Goal: Obtain resource: Download file/media

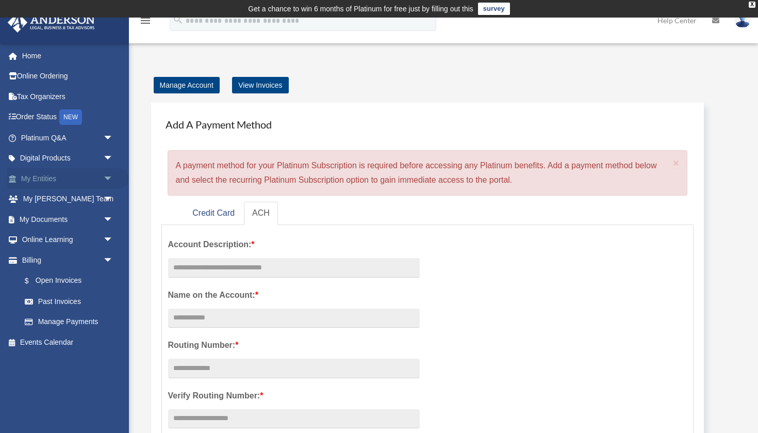
click at [109, 173] on span "arrow_drop_down" at bounding box center [113, 178] width 21 height 21
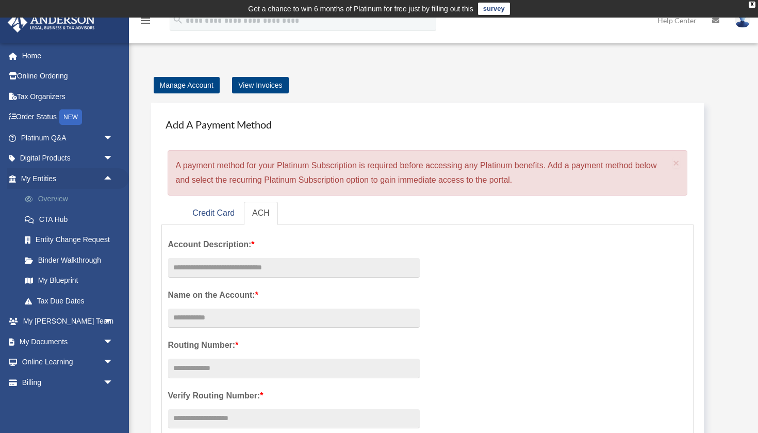
click at [62, 197] on link "Overview" at bounding box center [71, 199] width 115 height 21
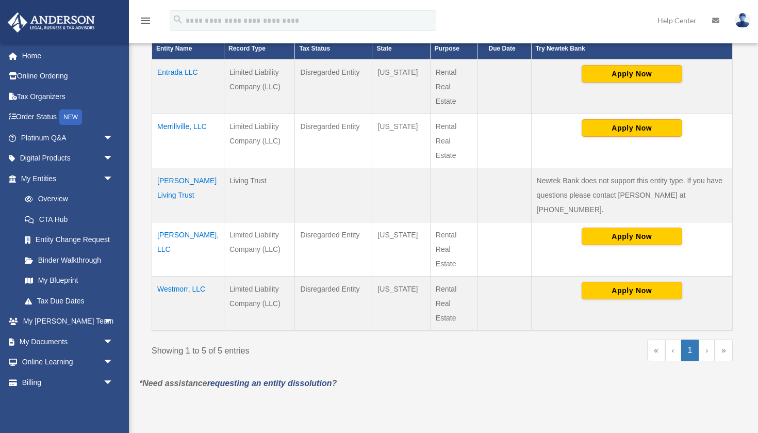
scroll to position [270, 0]
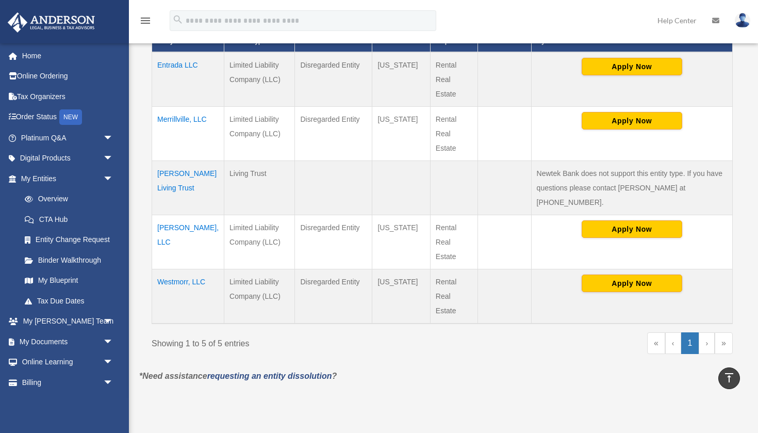
click at [180, 269] on td "Westmorr, LLC" at bounding box center [188, 296] width 72 height 55
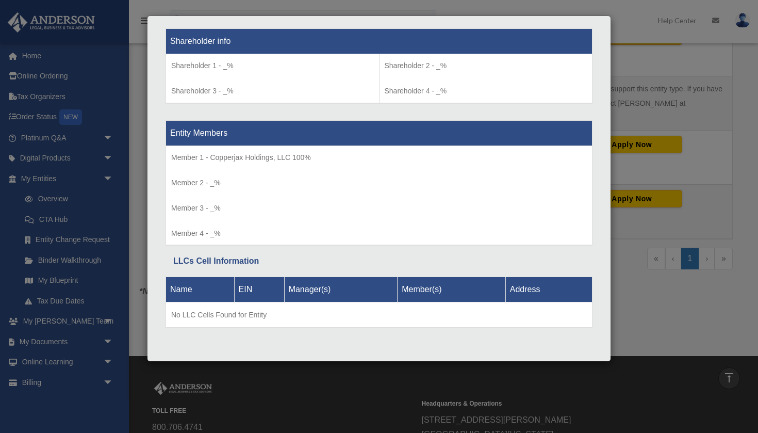
scroll to position [355, 0]
click at [634, 325] on div "Details × Articles Sent Organizational Date" at bounding box center [379, 216] width 758 height 433
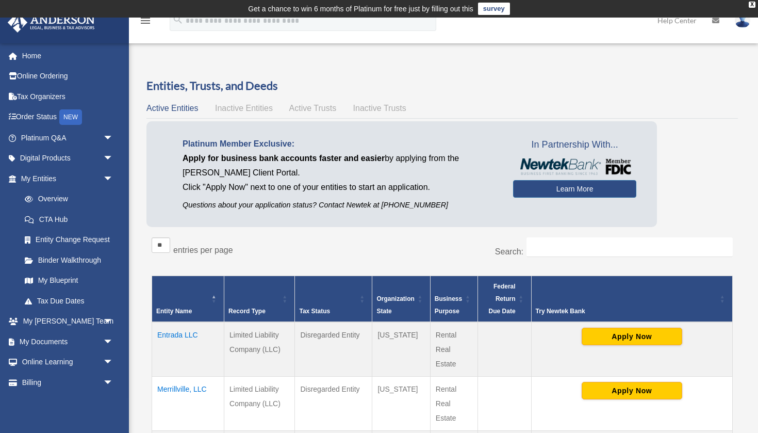
scroll to position [0, 0]
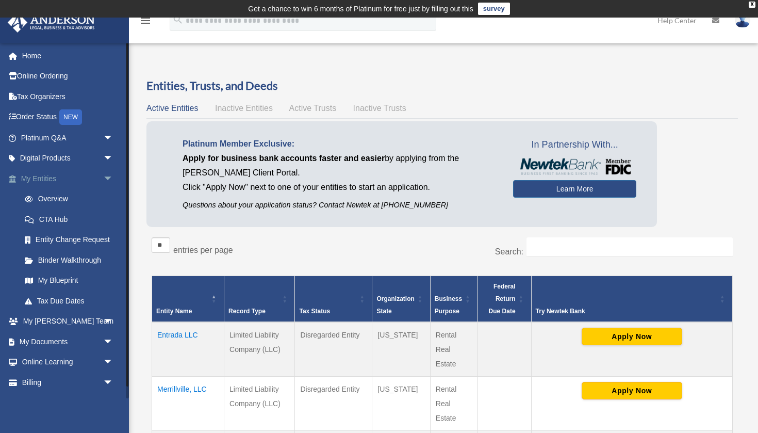
click at [113, 172] on span "arrow_drop_down" at bounding box center [113, 178] width 21 height 21
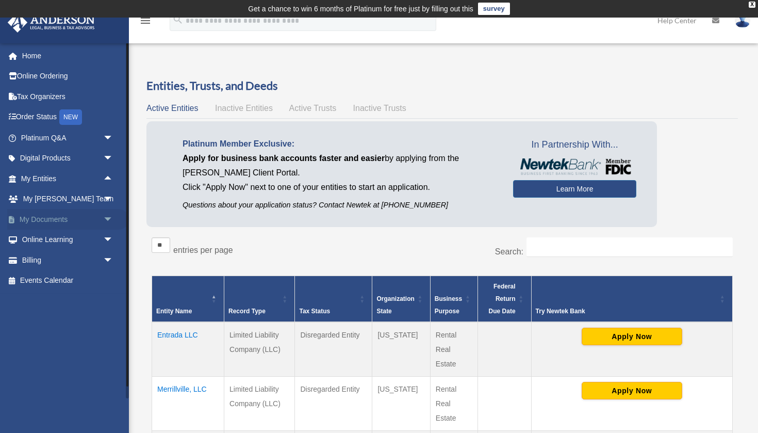
click at [108, 213] on span "arrow_drop_down" at bounding box center [113, 219] width 21 height 21
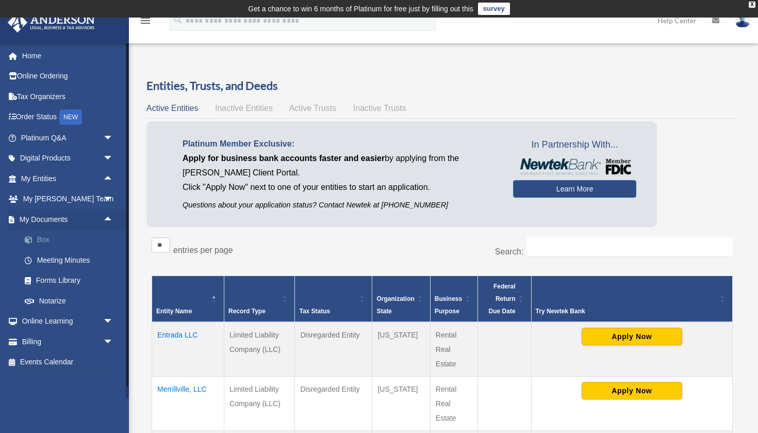
click at [47, 238] on link "Box" at bounding box center [71, 240] width 115 height 21
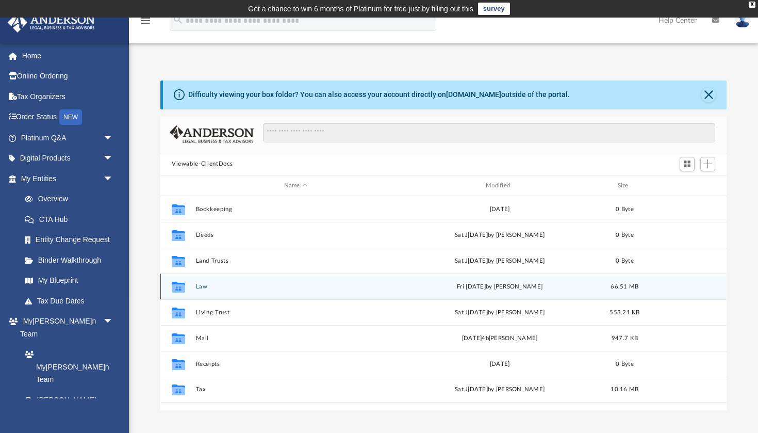
click at [203, 286] on button "Law" at bounding box center [296, 286] width 200 height 7
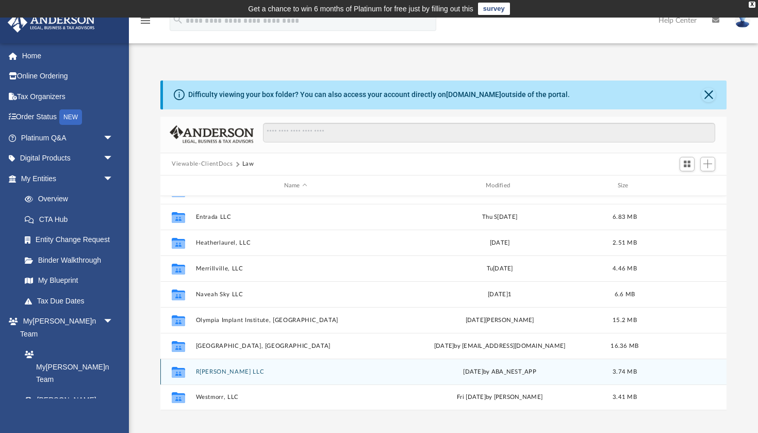
scroll to position [44, 0]
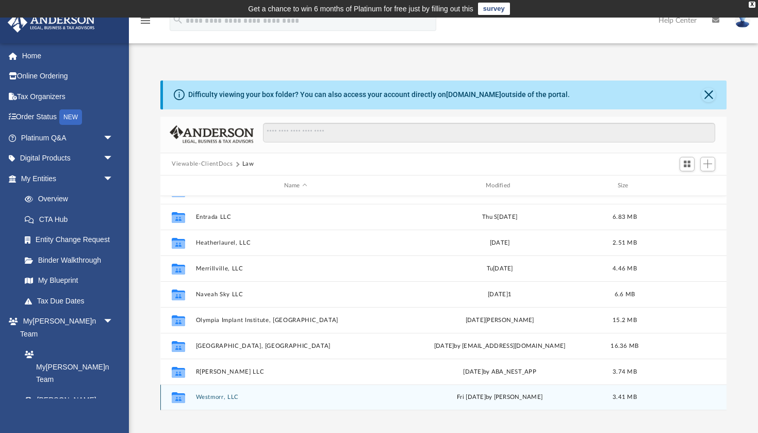
click at [208, 395] on button "Westmorr, LLC" at bounding box center [296, 397] width 200 height 7
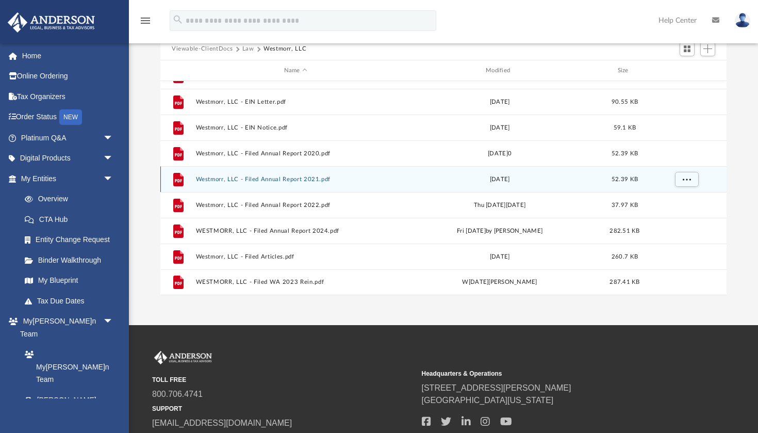
scroll to position [117, 0]
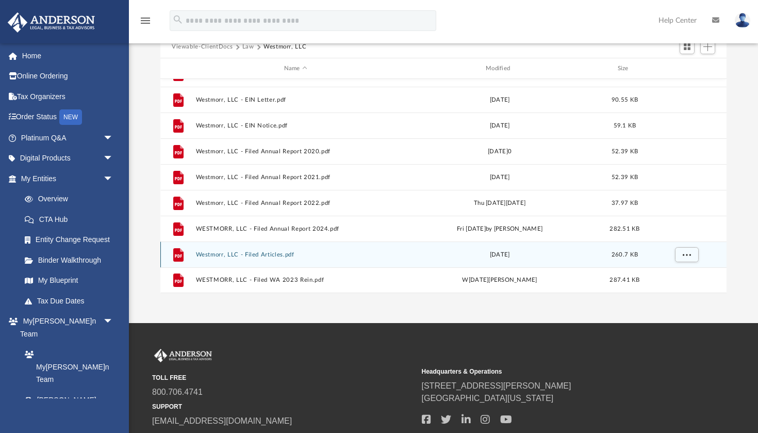
click at [285, 253] on button "Westmorr, LLC - Filed Articles.pdf" at bounding box center [296, 254] width 200 height 7
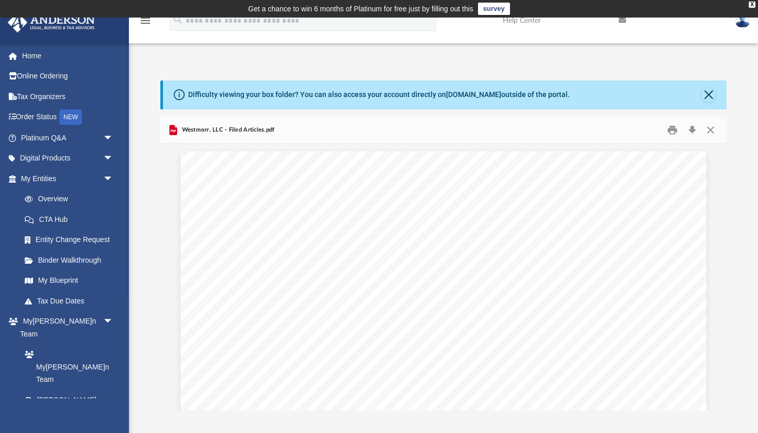
scroll to position [0, 0]
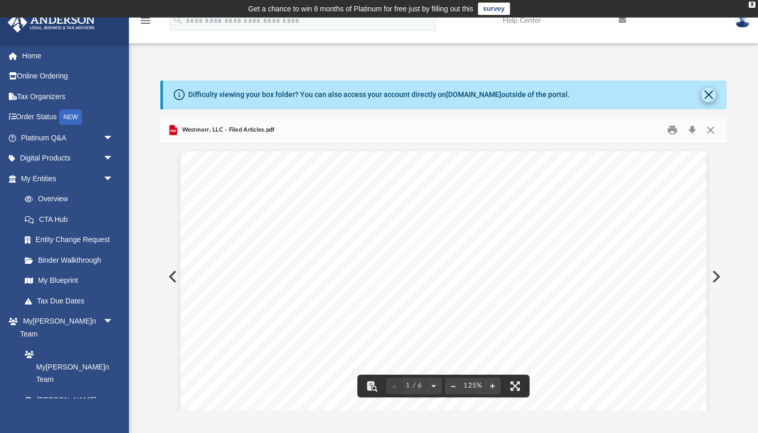
click at [709, 90] on button "Close" at bounding box center [709, 95] width 14 height 14
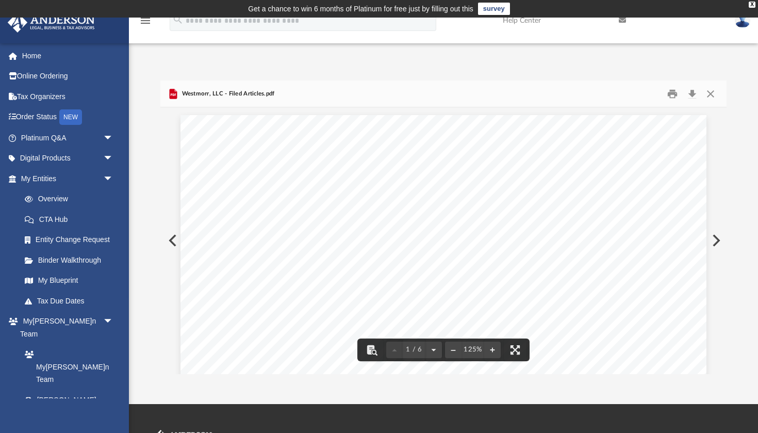
click at [174, 239] on button "Preview" at bounding box center [171, 240] width 23 height 29
click at [714, 88] on button "Close" at bounding box center [711, 94] width 19 height 16
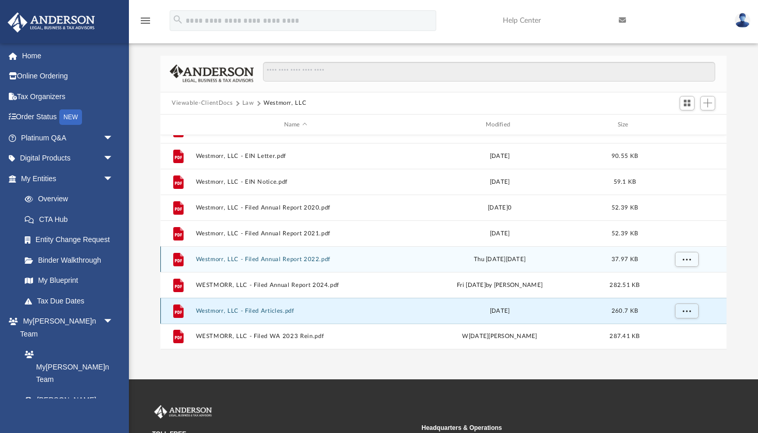
scroll to position [29, 0]
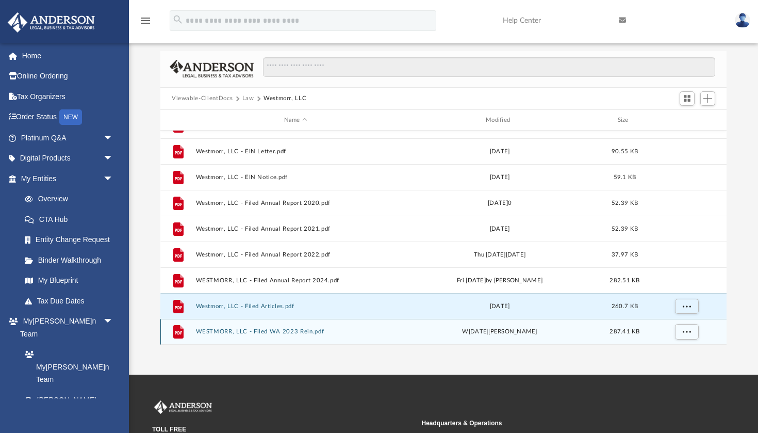
click at [325, 333] on button "WESTMORR, LLC - Filed WA 2023 Rein.pdf" at bounding box center [296, 332] width 200 height 7
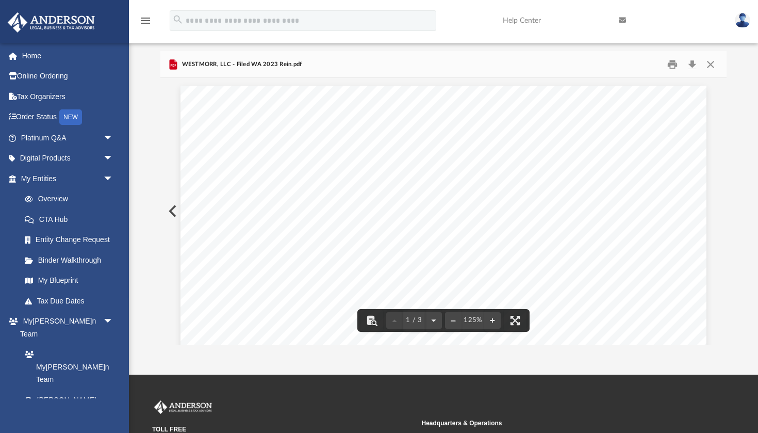
scroll to position [0, 0]
click at [713, 63] on button "Close" at bounding box center [711, 64] width 19 height 16
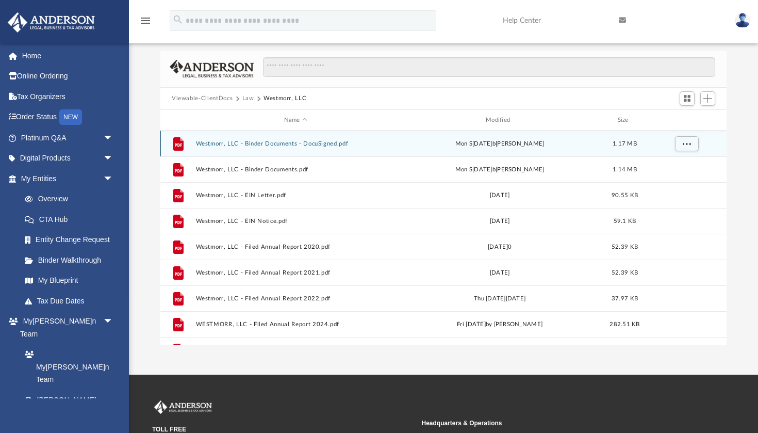
click at [345, 142] on button "Westmorr, LLC - Binder Documents - DocuSigned.pdf" at bounding box center [296, 143] width 200 height 7
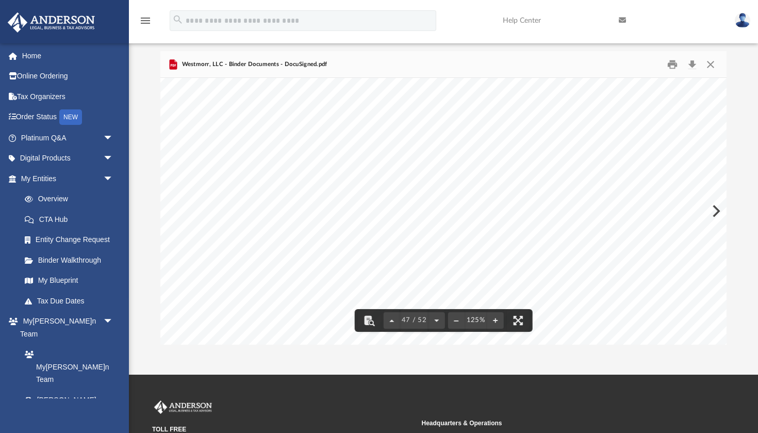
scroll to position [31900, 0]
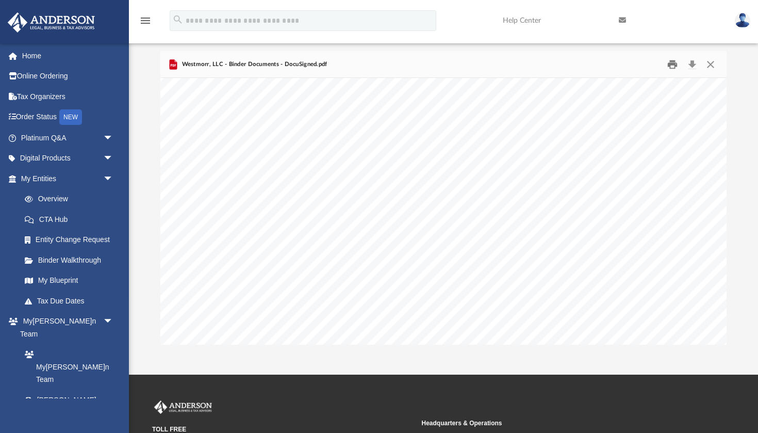
click at [677, 62] on button "Print" at bounding box center [673, 64] width 21 height 16
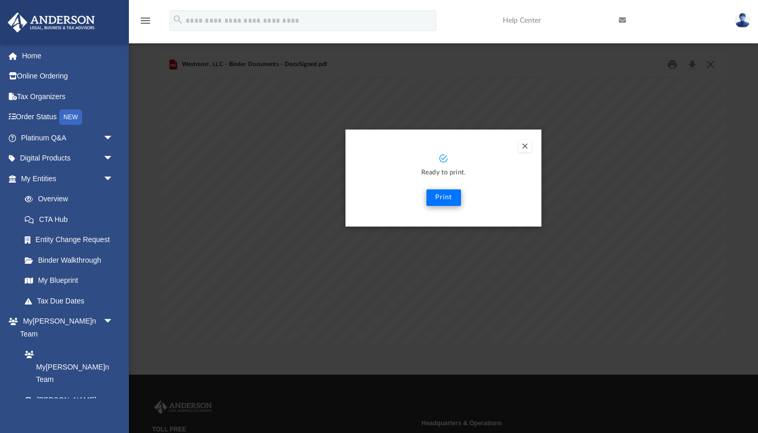
click at [442, 198] on button "Print" at bounding box center [444, 197] width 35 height 17
